Goal: Register for event/course

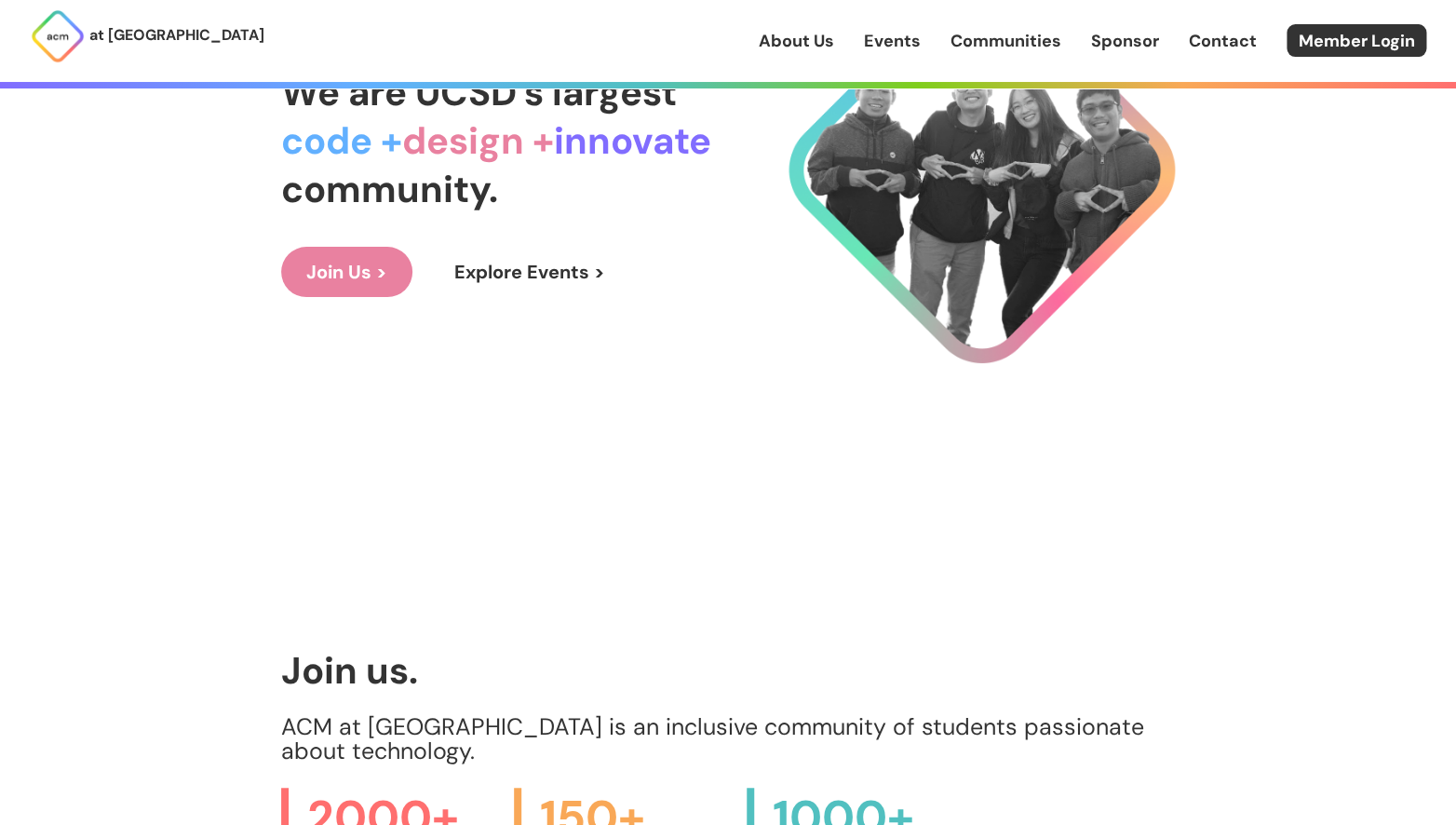
scroll to position [234, 0]
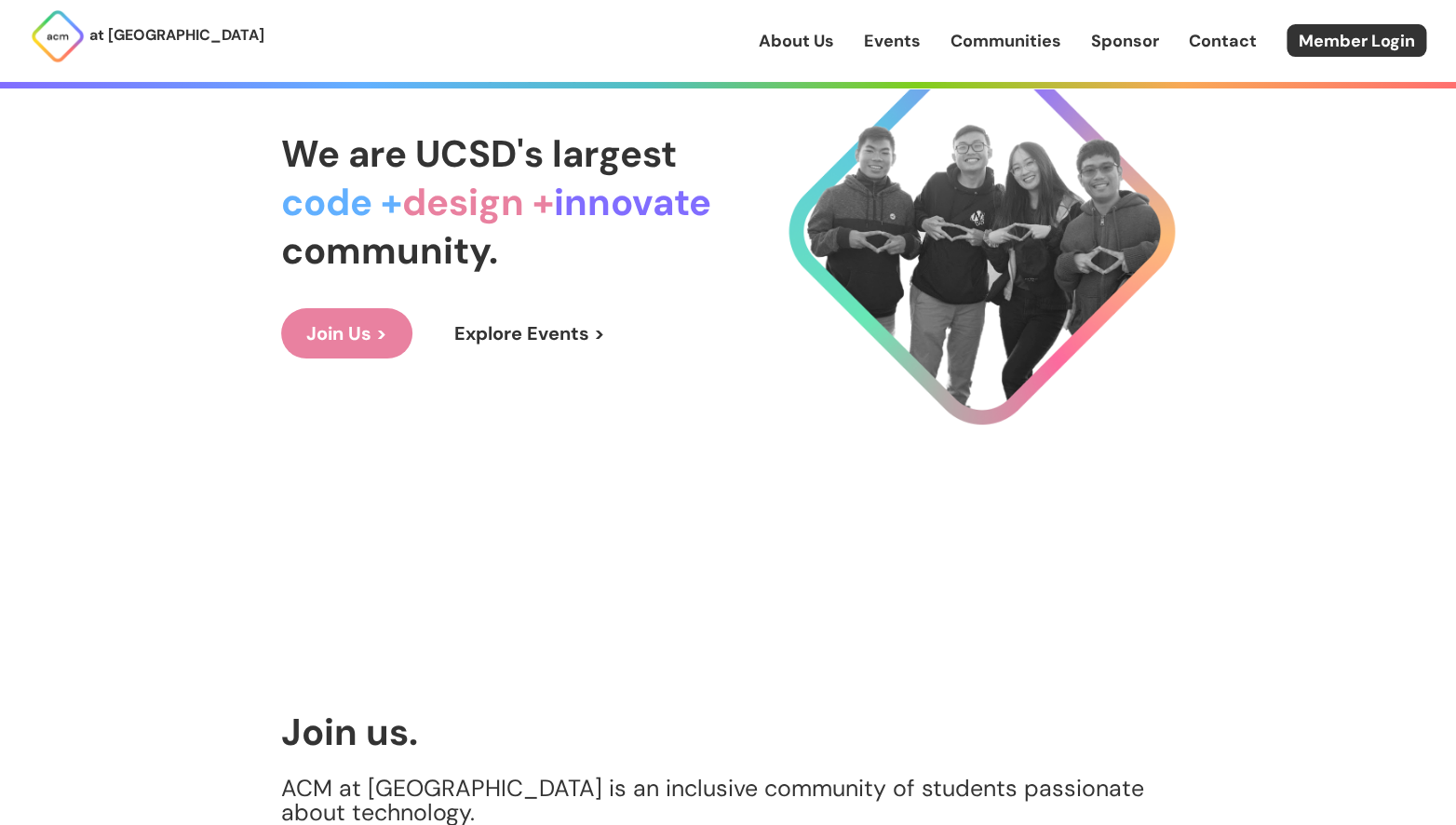
click at [488, 324] on link "Explore Events >" at bounding box center [529, 333] width 201 height 50
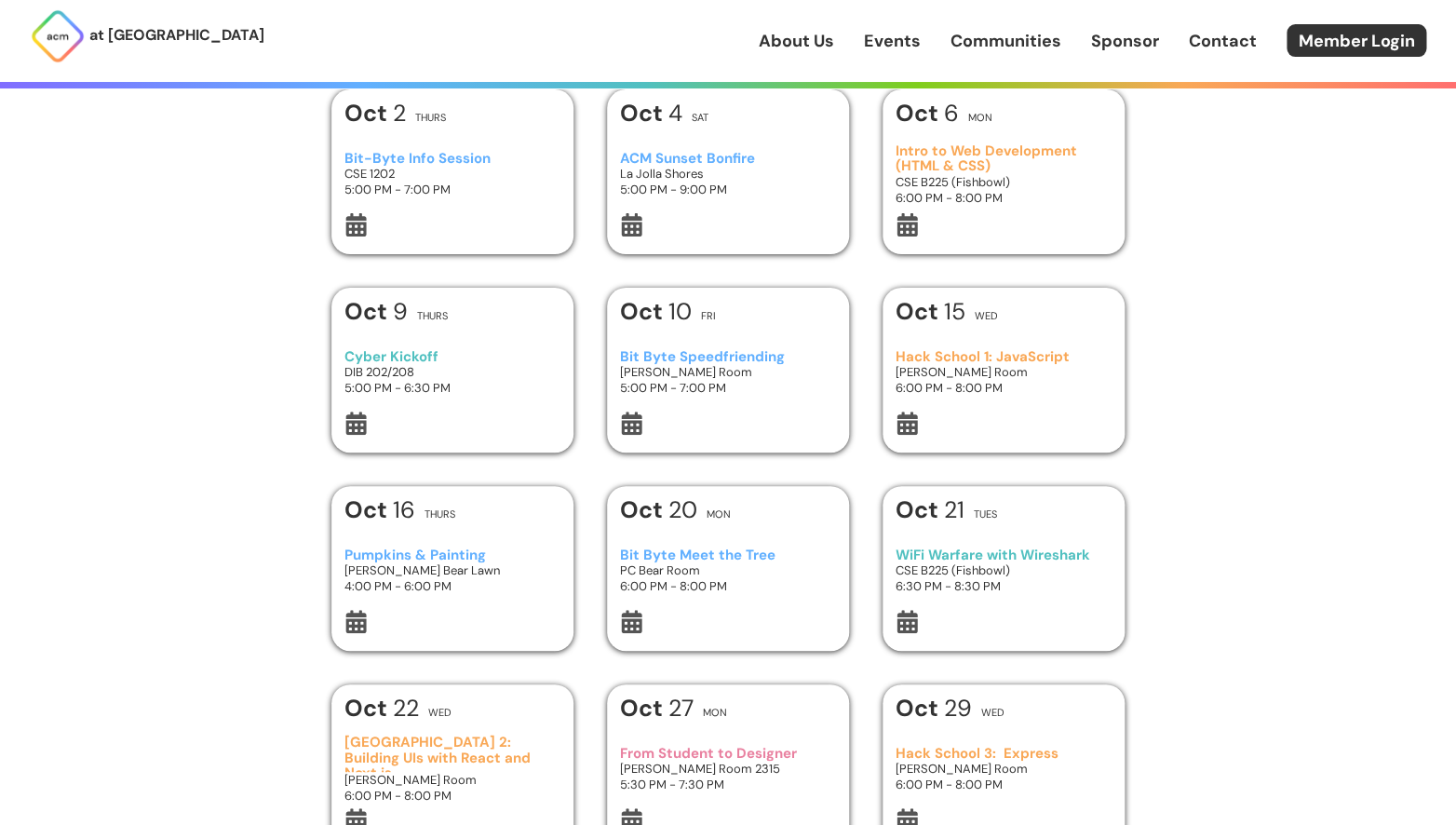
scroll to position [244, 0]
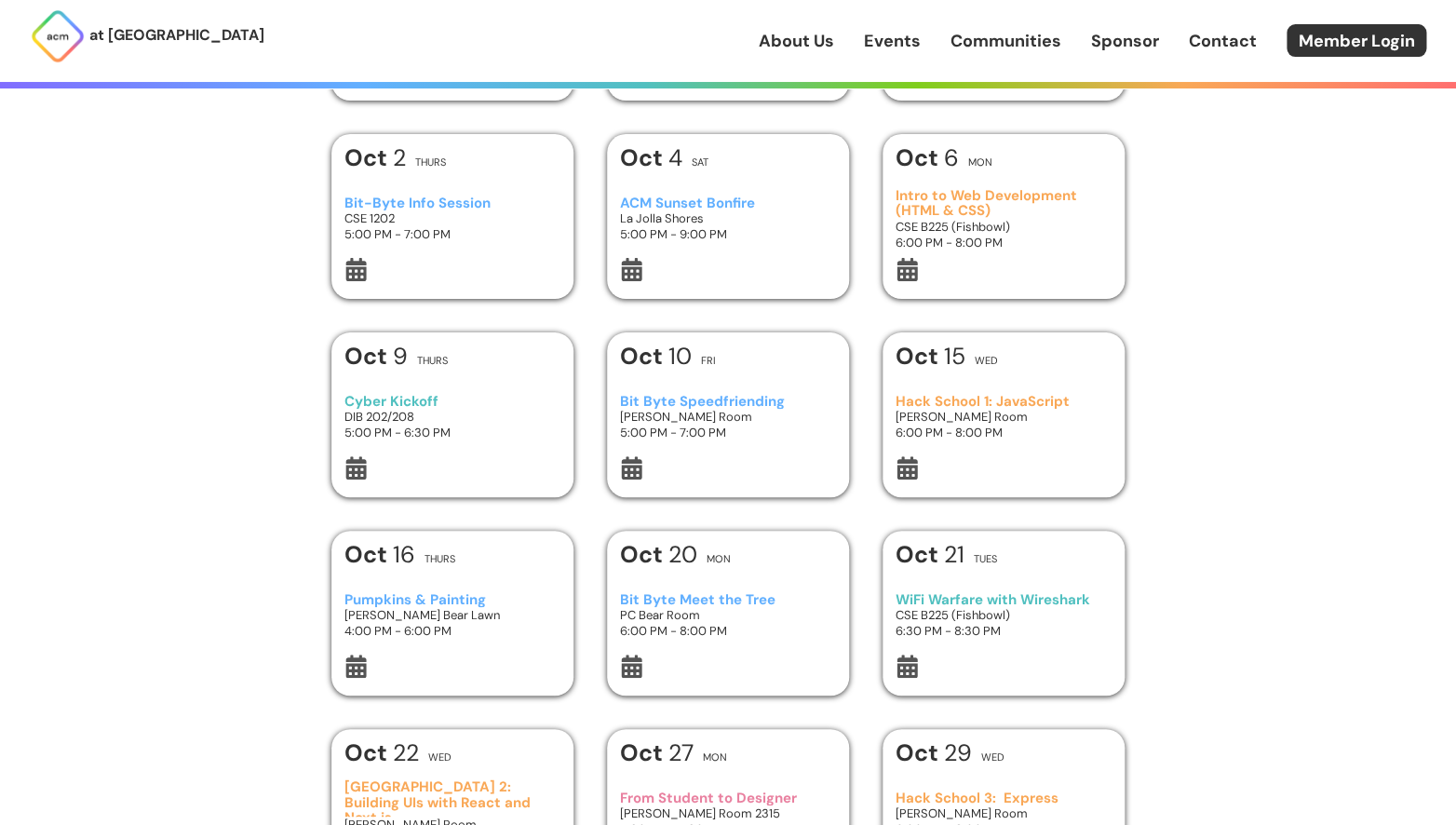
click at [1009, 277] on div at bounding box center [1004, 272] width 217 height 28
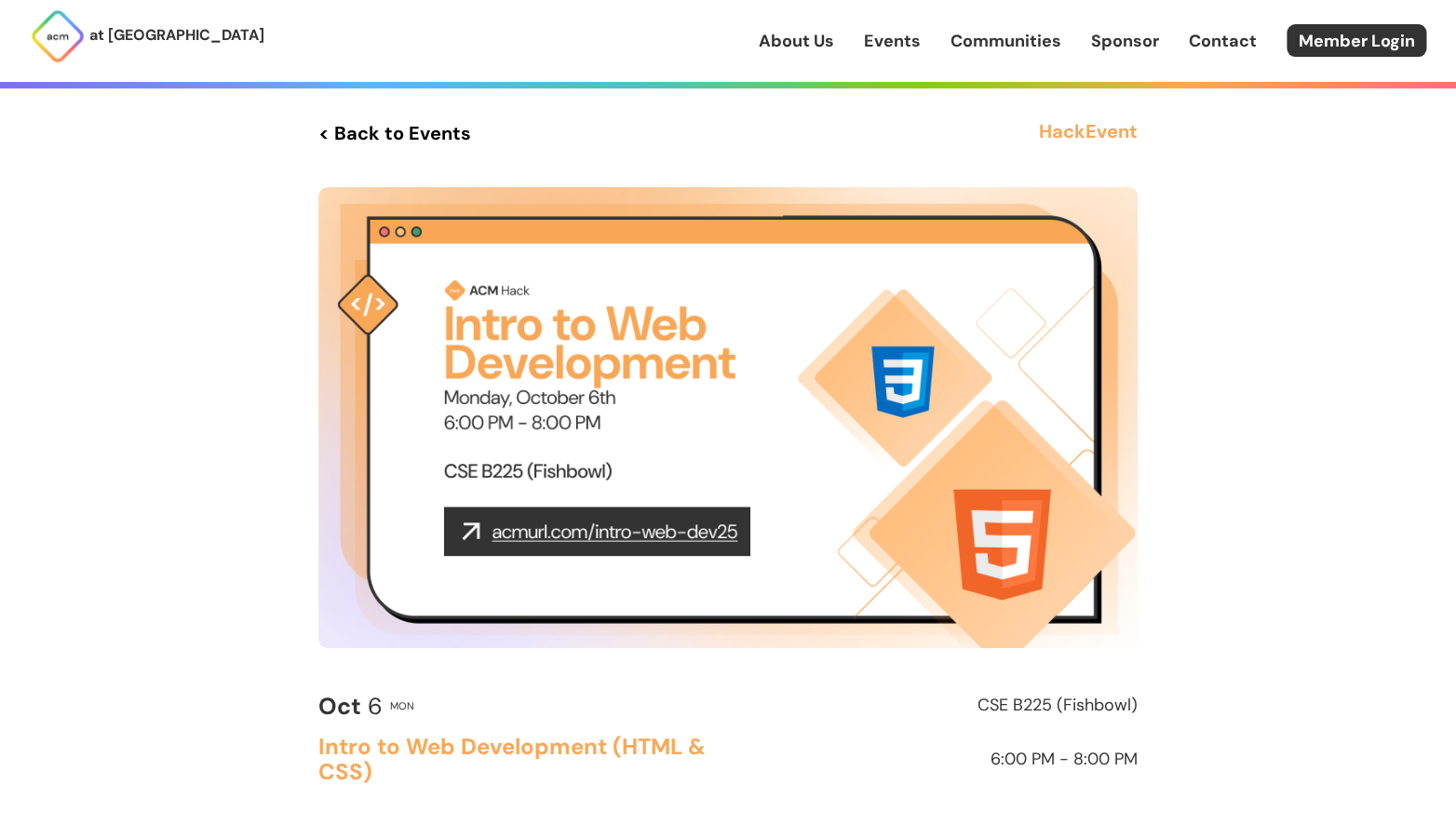
click at [433, 139] on link "< Back to Events" at bounding box center [395, 132] width 153 height 33
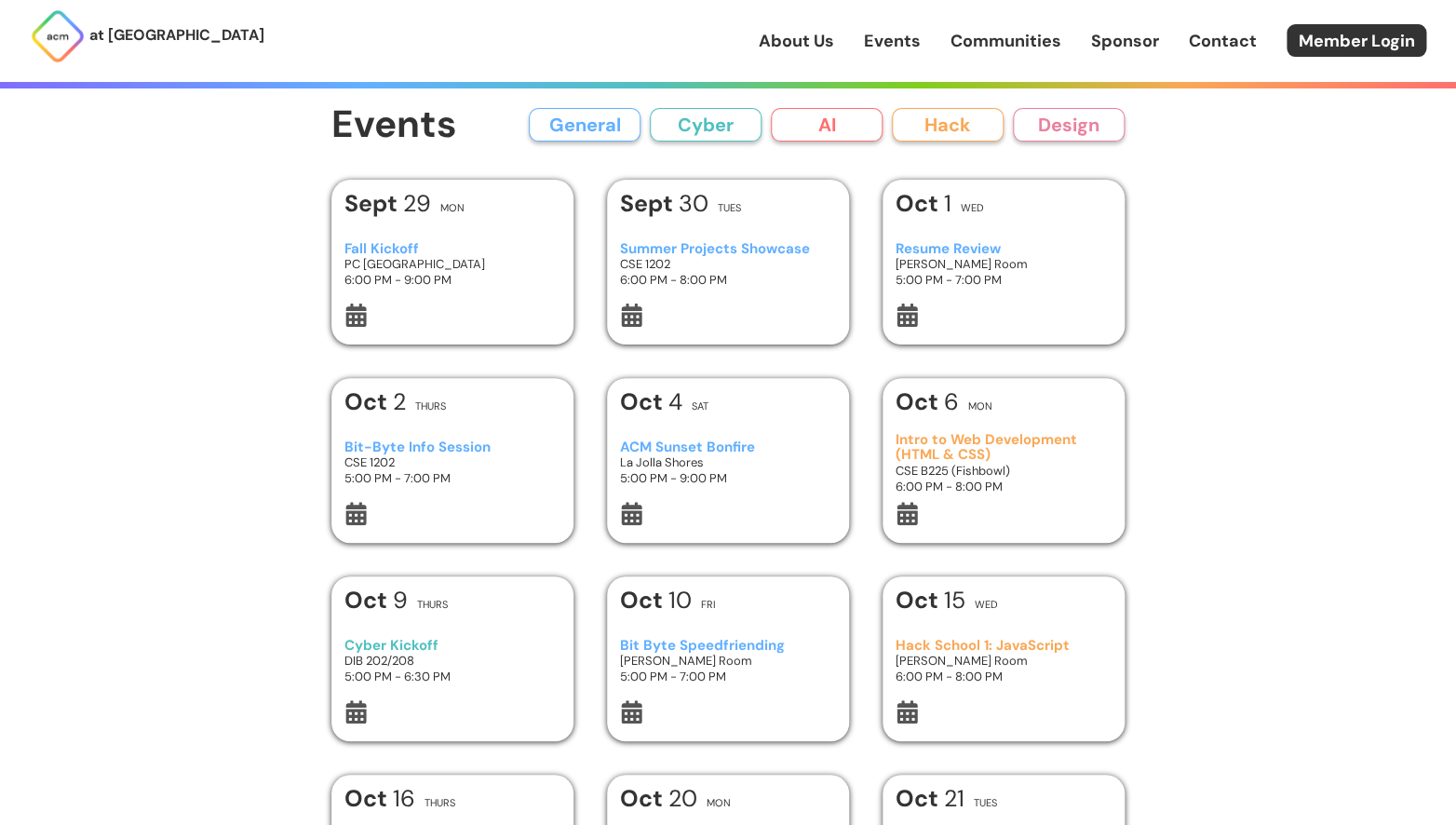
click at [951, 280] on h3 "5:00 PM - 7:00 PM" at bounding box center [1004, 280] width 217 height 16
click at [1002, 45] on link "Communities" at bounding box center [1005, 42] width 111 height 25
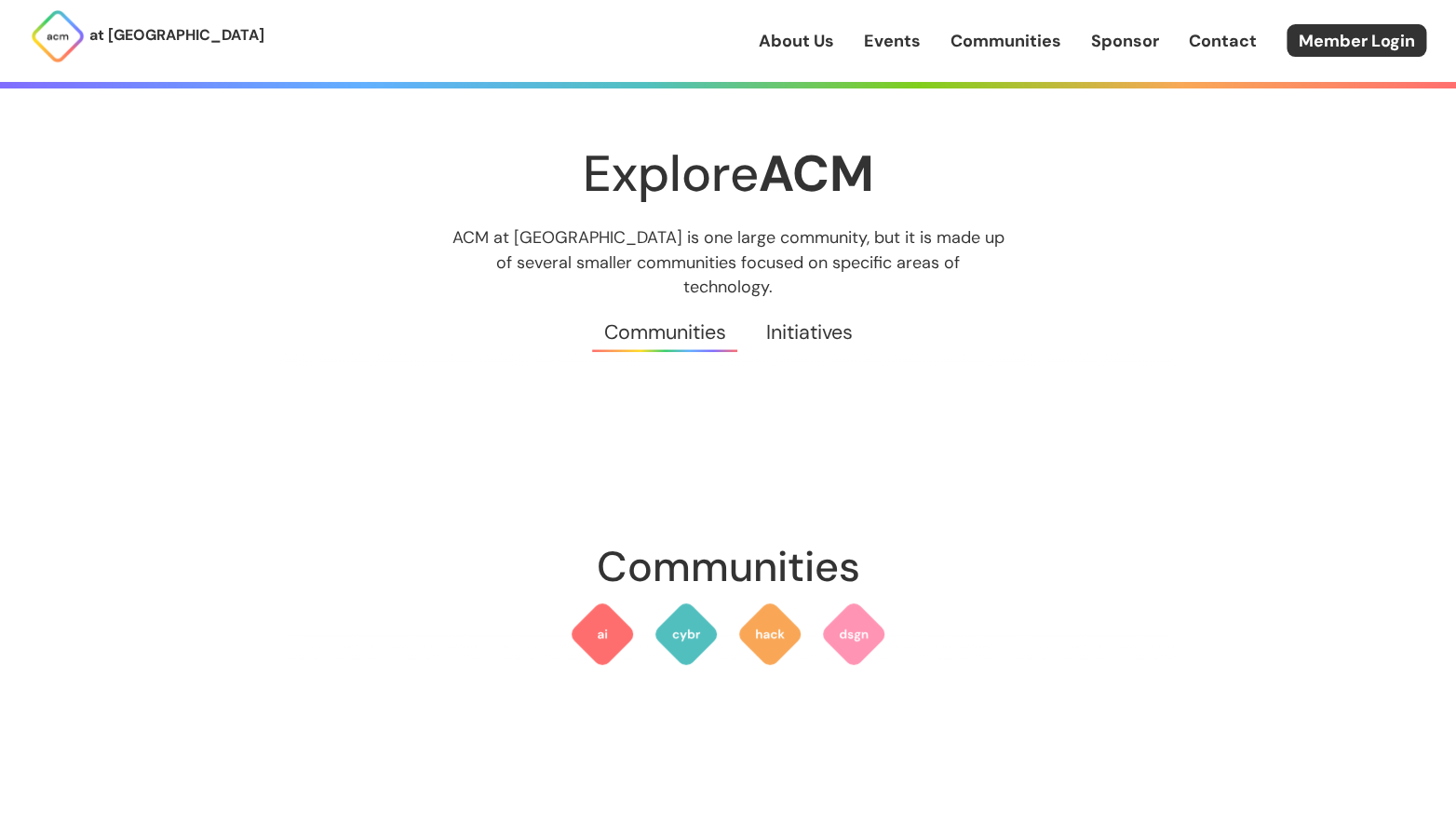
click at [804, 308] on link "Initiatives" at bounding box center [809, 332] width 127 height 67
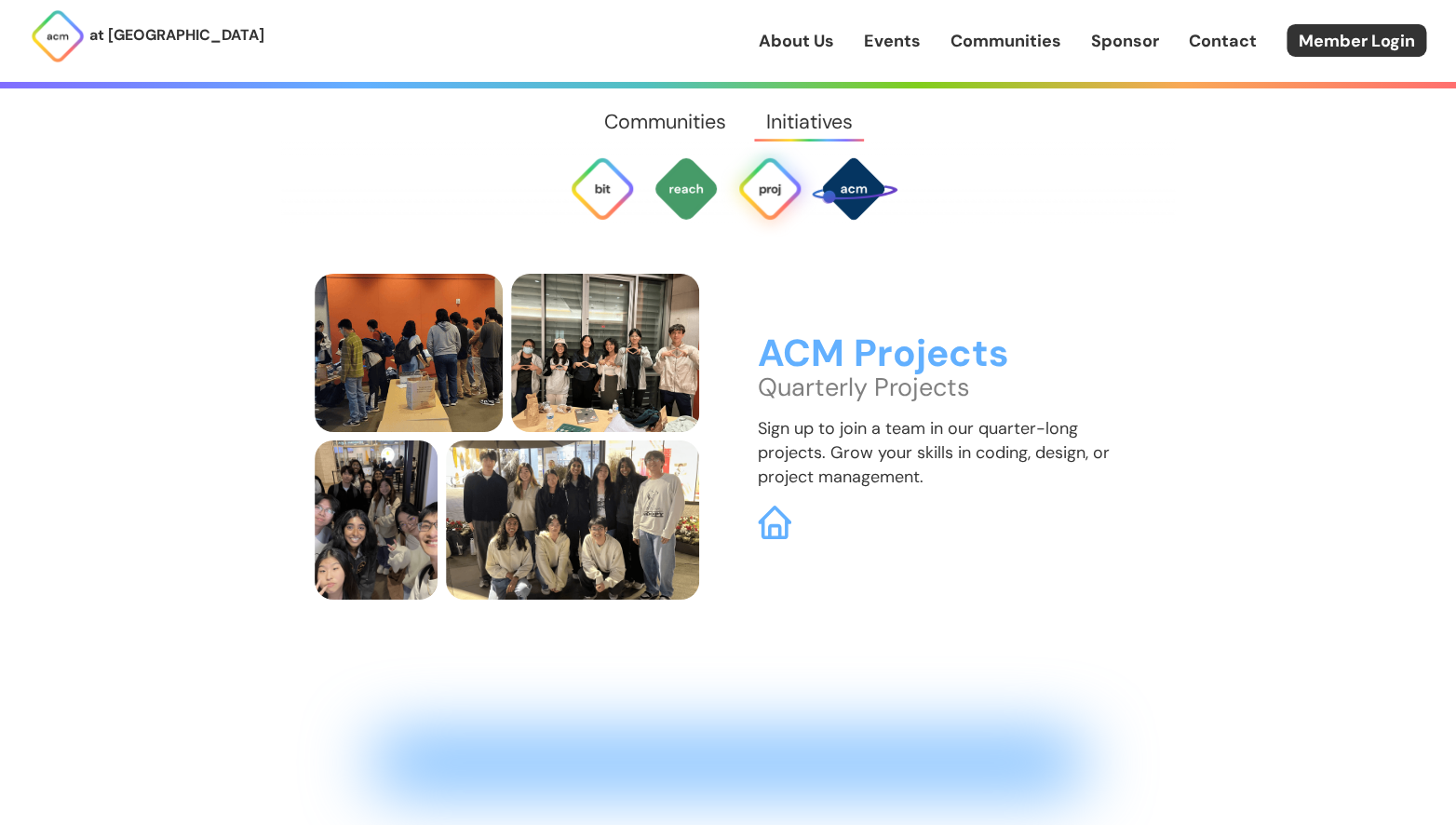
scroll to position [5388, 0]
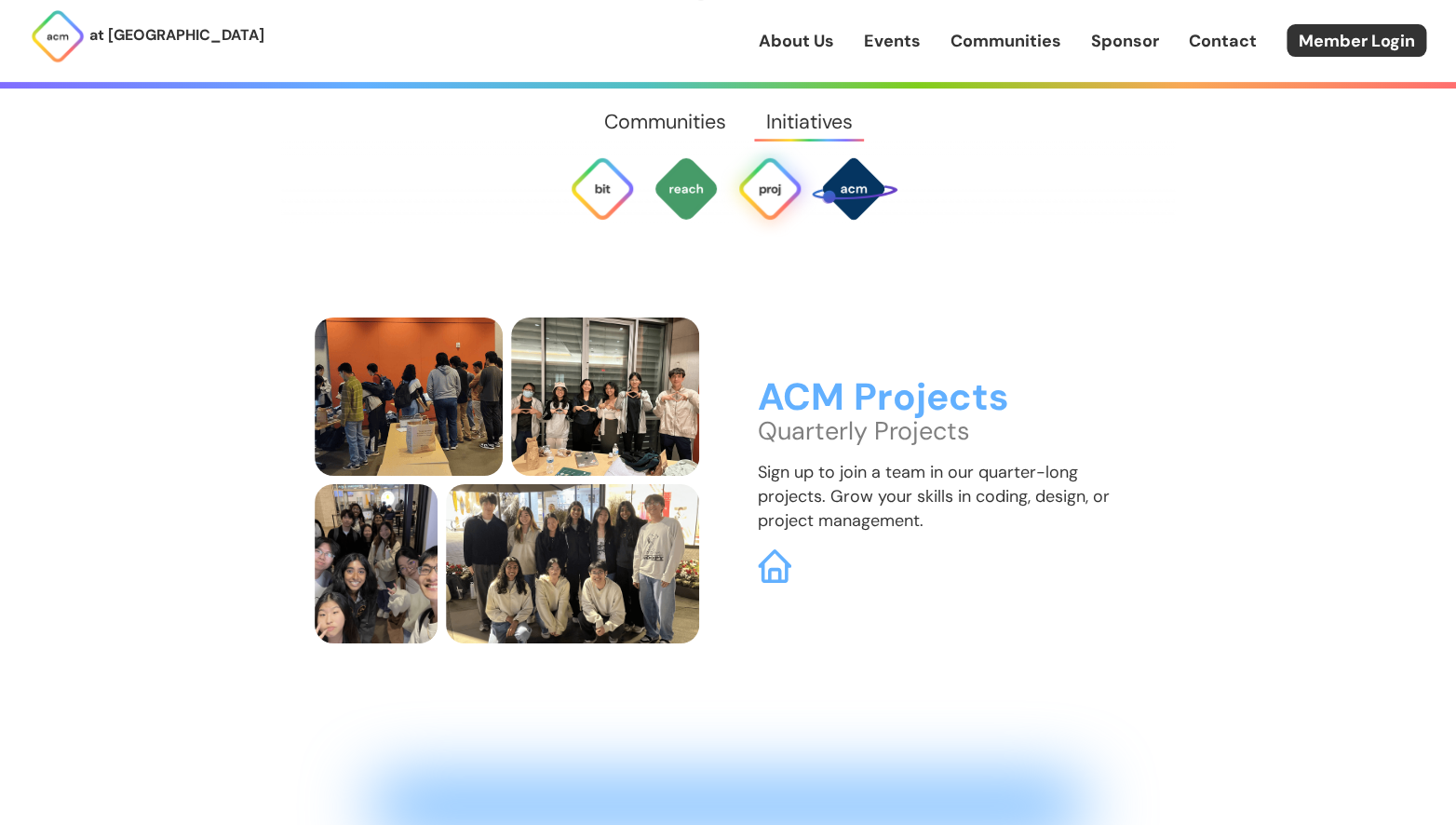
click at [860, 318] on div "ACM Projects Quarterly Projects Sign up to join a team in our quarter-long proj…" at bounding box center [728, 480] width 827 height 326
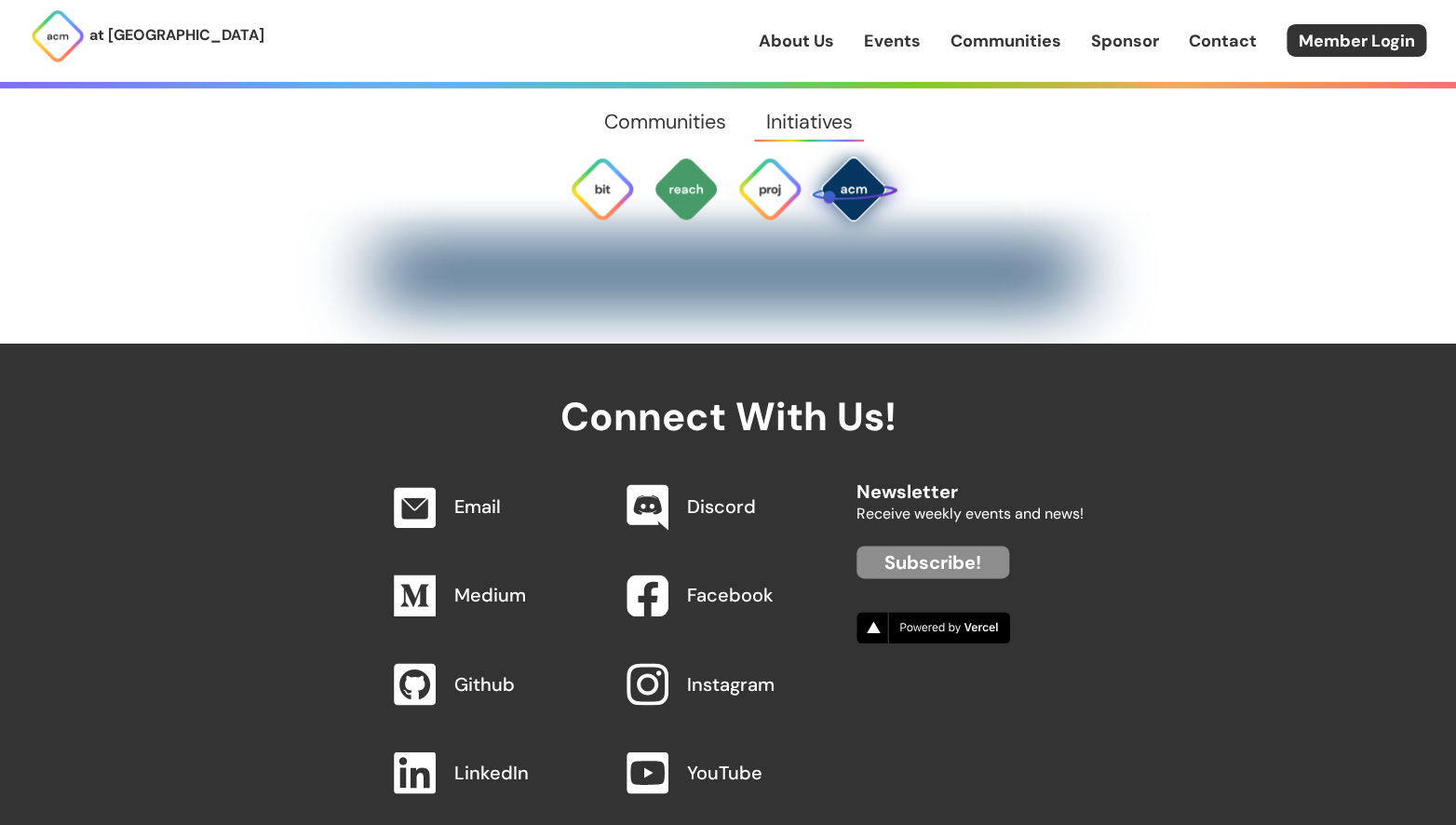
scroll to position [6634, 0]
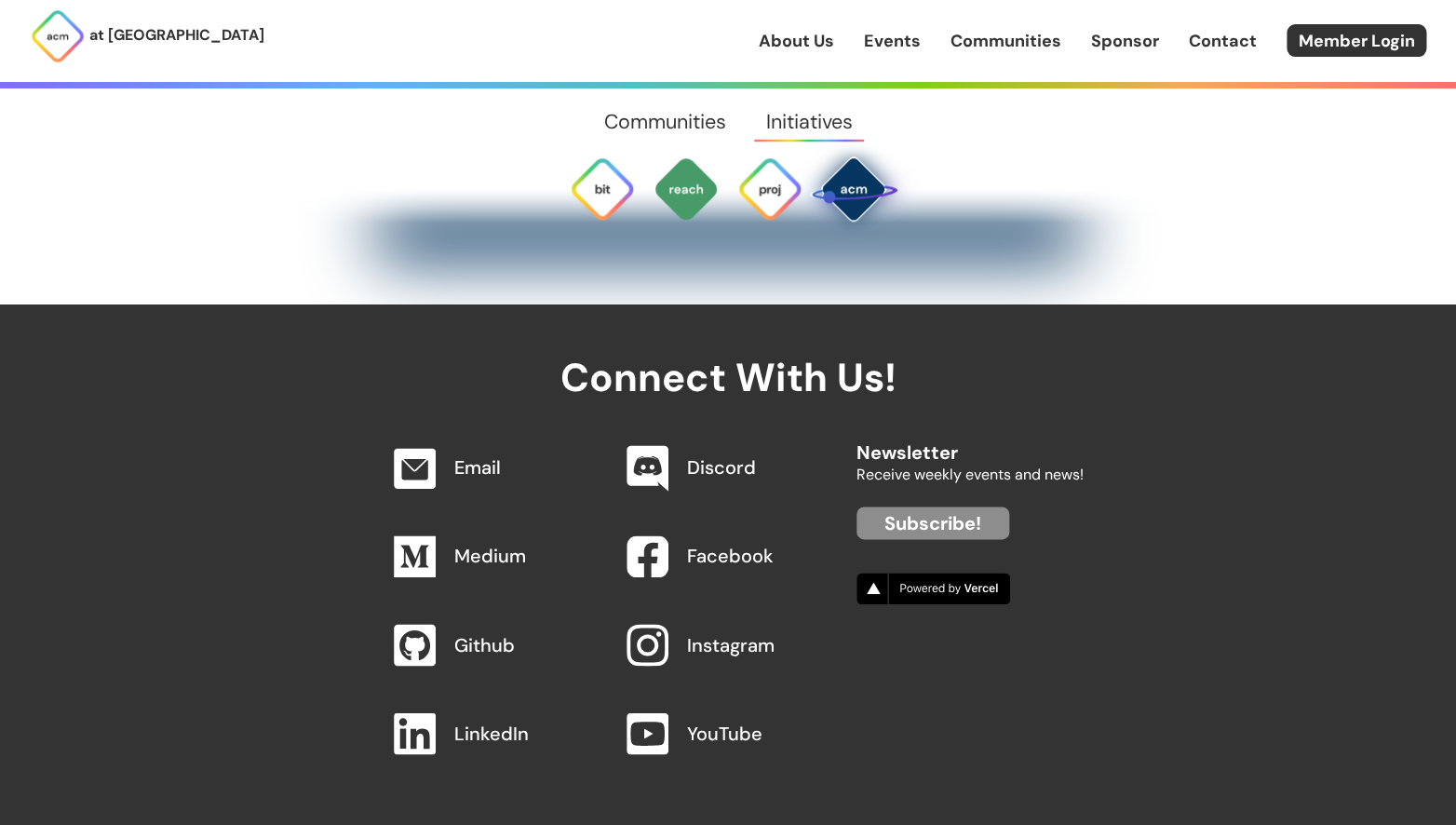
click at [477, 720] on link "LinkedIn" at bounding box center [491, 732] width 75 height 25
